Goal: Task Accomplishment & Management: Manage account settings

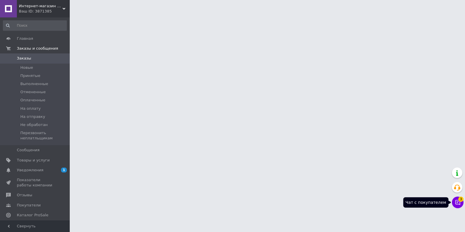
click at [460, 202] on icon at bounding box center [458, 203] width 6 height 6
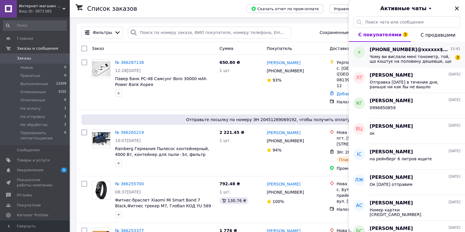
click at [431, 61] on span "Чому ви вислали мені тонометр, той, що коштує на половину дешевше, ще й не прац…" at bounding box center [411, 58] width 83 height 9
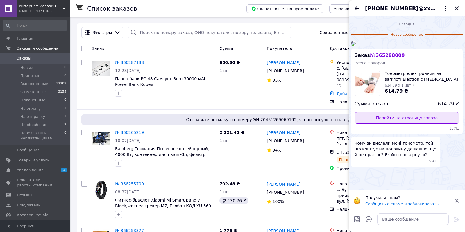
click at [389, 124] on link "Перейти на страницу заказа" at bounding box center [407, 118] width 105 height 12
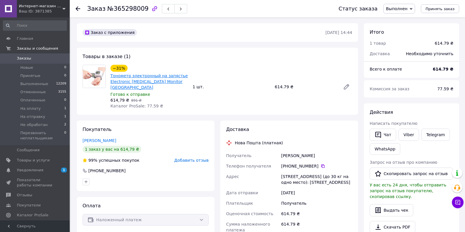
click at [129, 76] on link "Тонометр электронный на запястье Electronic [MEDICAL_DATA] Monitor [GEOGRAPHIC_…" at bounding box center [148, 82] width 77 height 16
click at [153, 78] on link "Тонометр электронный на запястье Electronic [MEDICAL_DATA] Monitor [GEOGRAPHIC_…" at bounding box center [148, 82] width 77 height 16
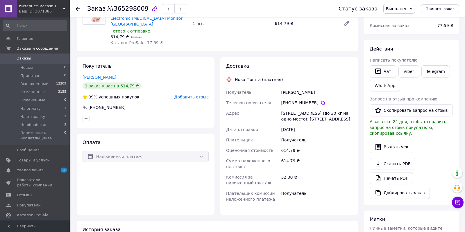
scroll to position [31, 0]
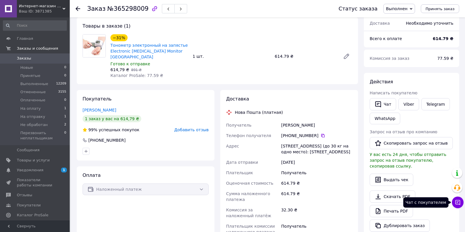
click at [455, 202] on icon at bounding box center [457, 202] width 5 height 5
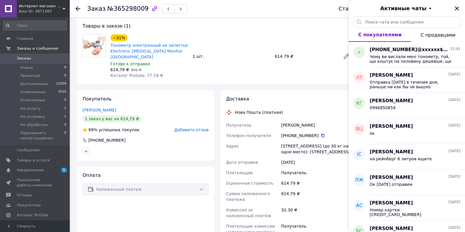
click at [456, 9] on icon "Закрыть" at bounding box center [457, 8] width 4 height 4
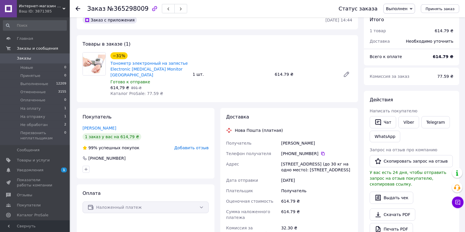
scroll to position [0, 0]
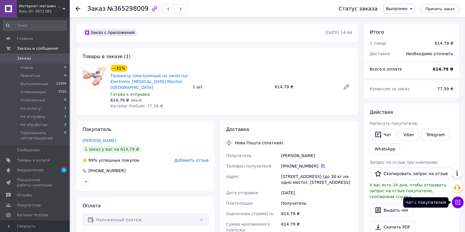
click at [459, 204] on icon at bounding box center [457, 202] width 5 height 5
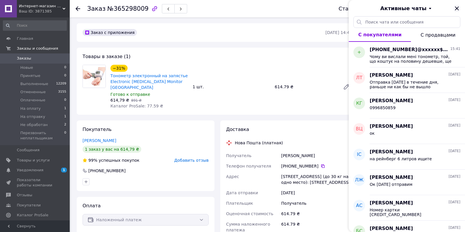
click at [455, 8] on icon "Закрыть" at bounding box center [456, 8] width 7 height 7
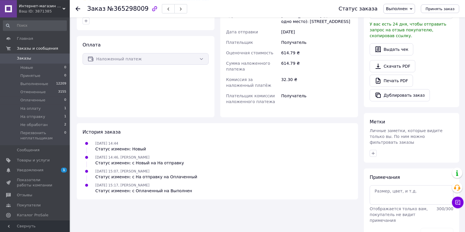
scroll to position [168, 0]
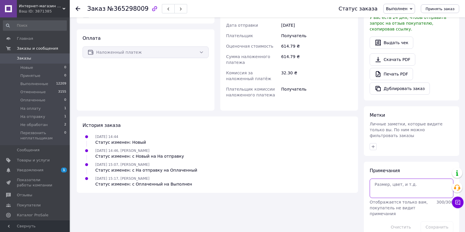
click at [401, 179] on textarea at bounding box center [412, 188] width 84 height 19
click at [400, 179] on textarea at bounding box center [412, 188] width 84 height 19
type textarea "не надувается"
click at [450, 221] on button "Сохранить" at bounding box center [436, 227] width 33 height 12
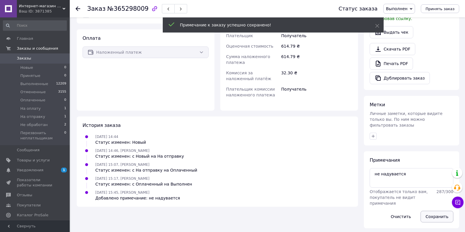
scroll to position [157, 0]
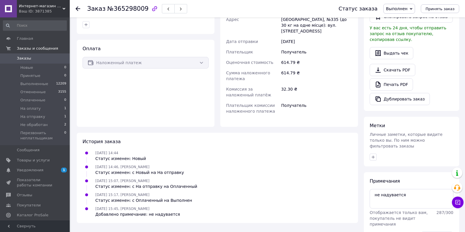
click at [26, 56] on span "Заказы" at bounding box center [24, 58] width 14 height 5
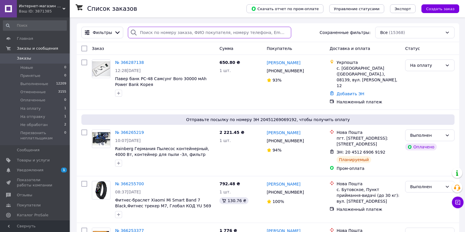
click at [185, 33] on input "search" at bounding box center [209, 33] width 163 height 12
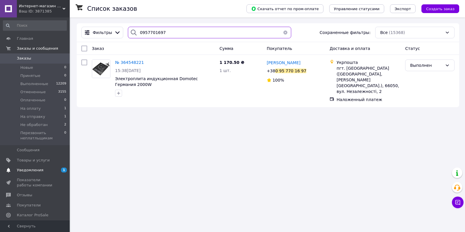
type input "0957701697"
